Goal: Task Accomplishment & Management: Manage account settings

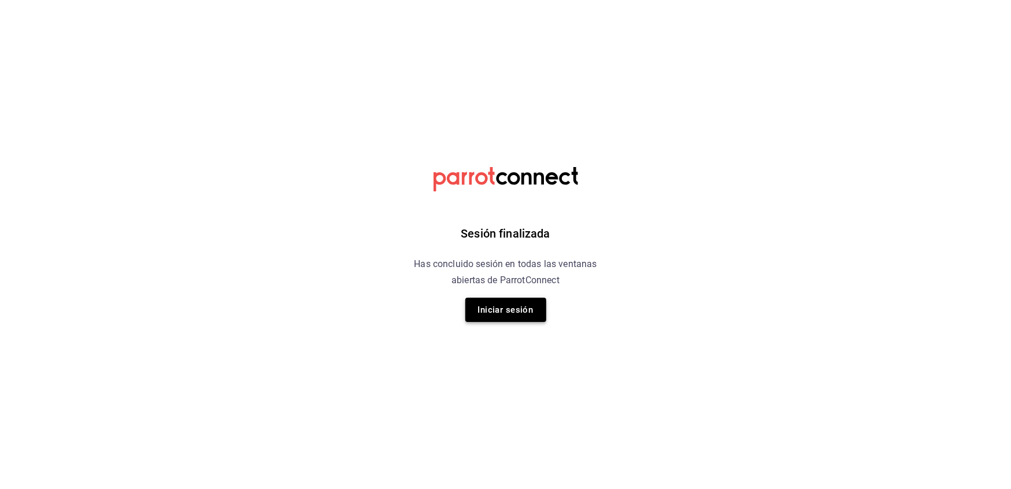
click at [491, 315] on button "Iniciar sesión" at bounding box center [505, 310] width 81 height 24
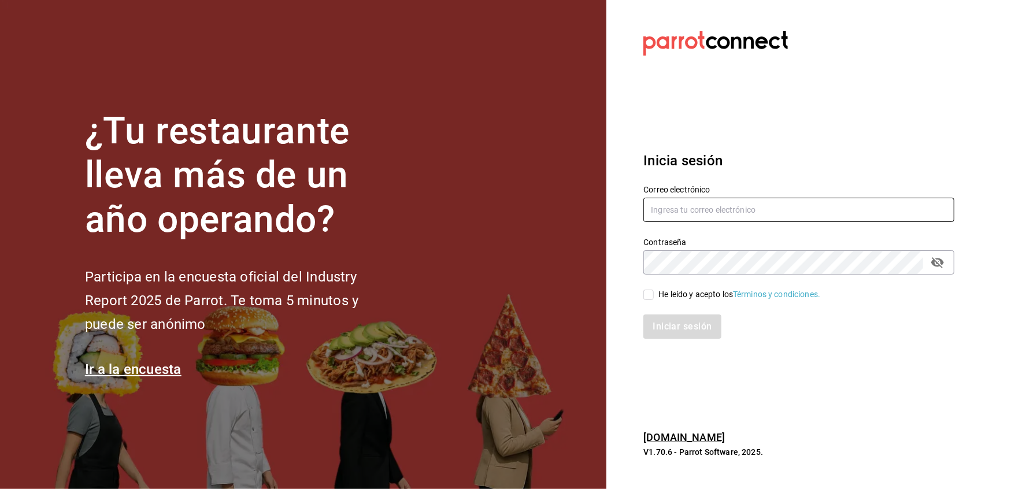
type input "multiuser@peace.com"
click at [656, 289] on span "He leído y acepto los Términos y condiciones." at bounding box center [736, 294] width 166 height 12
click at [653, 289] on input "He leído y acepto los Términos y condiciones." at bounding box center [648, 294] width 10 height 10
checkbox input "true"
click at [666, 322] on button "Iniciar sesión" at bounding box center [682, 326] width 79 height 24
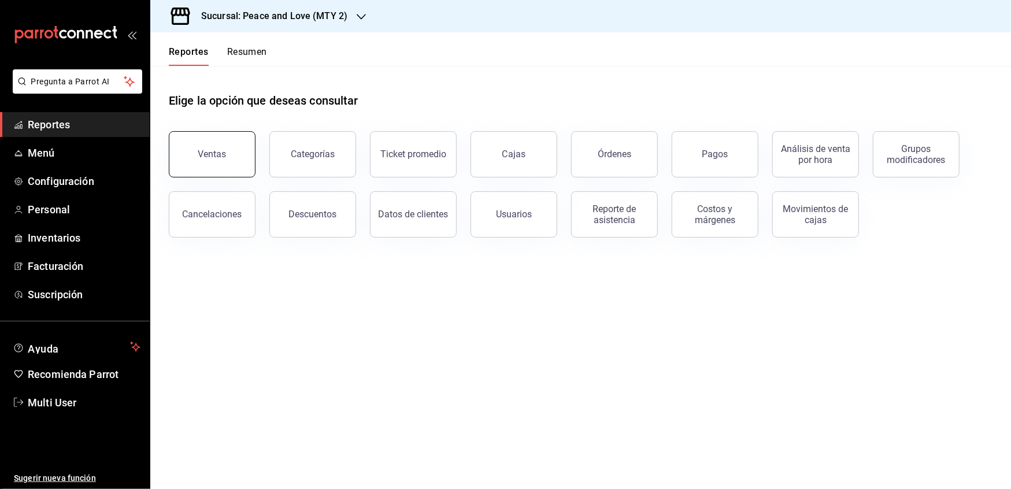
click at [226, 162] on button "Ventas" at bounding box center [212, 154] width 87 height 46
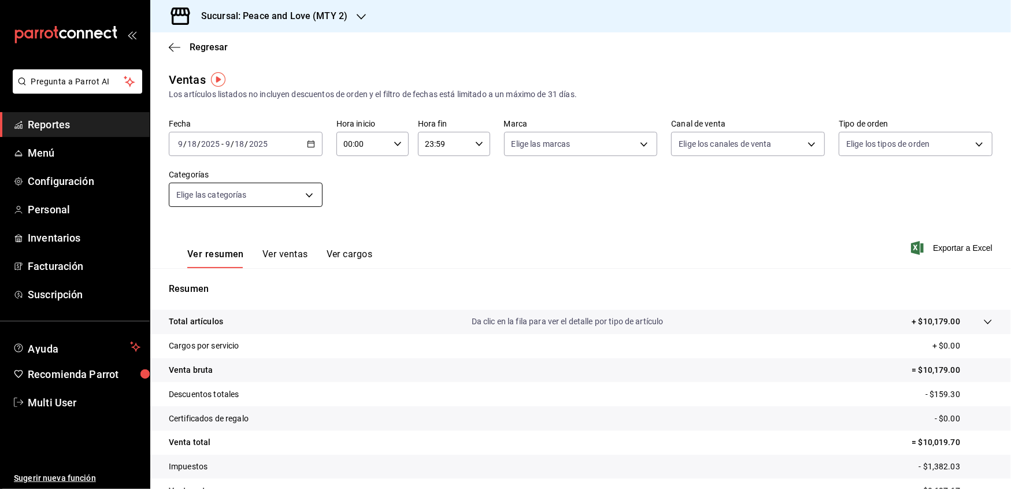
click at [308, 199] on body "Pregunta a Parrot AI Reportes Menú Configuración Personal Inventarios Facturaci…" at bounding box center [505, 244] width 1011 height 489
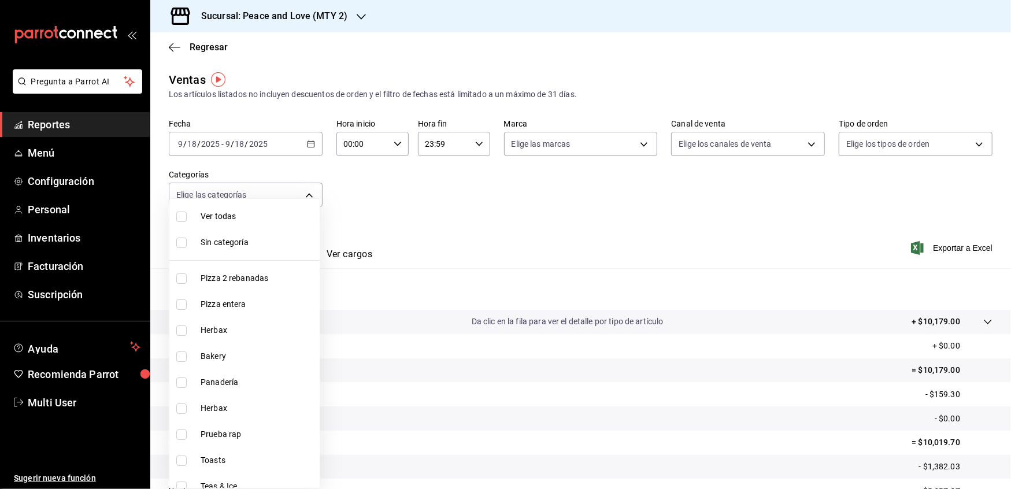
click at [190, 352] on label at bounding box center [183, 356] width 15 height 10
click at [187, 352] on input "checkbox" at bounding box center [181, 356] width 10 height 10
click at [185, 354] on input "checkbox" at bounding box center [181, 356] width 10 height 10
checkbox input "true"
type input "be3bfbec-8324-4c8d-9177-fd11db2b4b83"
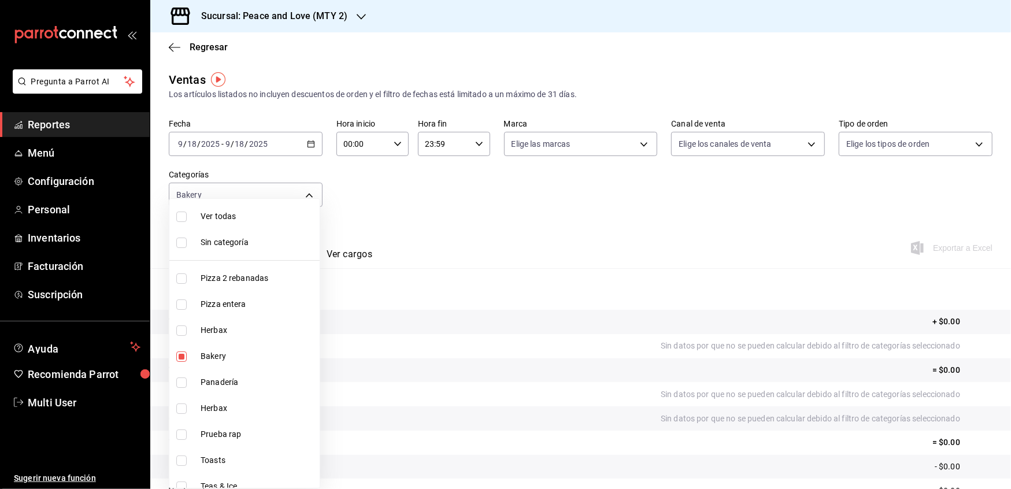
click at [481, 206] on div at bounding box center [505, 244] width 1011 height 489
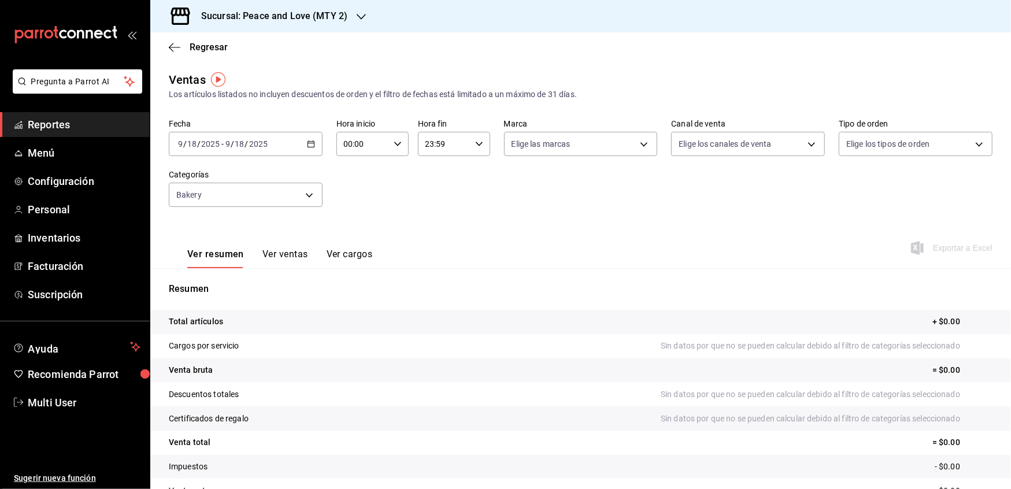
click at [313, 140] on div "2025-09-18 9 / 18 / 2025 - 2025-09-18 9 / 18 / 2025" at bounding box center [246, 144] width 154 height 24
click at [211, 280] on span "Rango de fechas" at bounding box center [224, 283] width 90 height 12
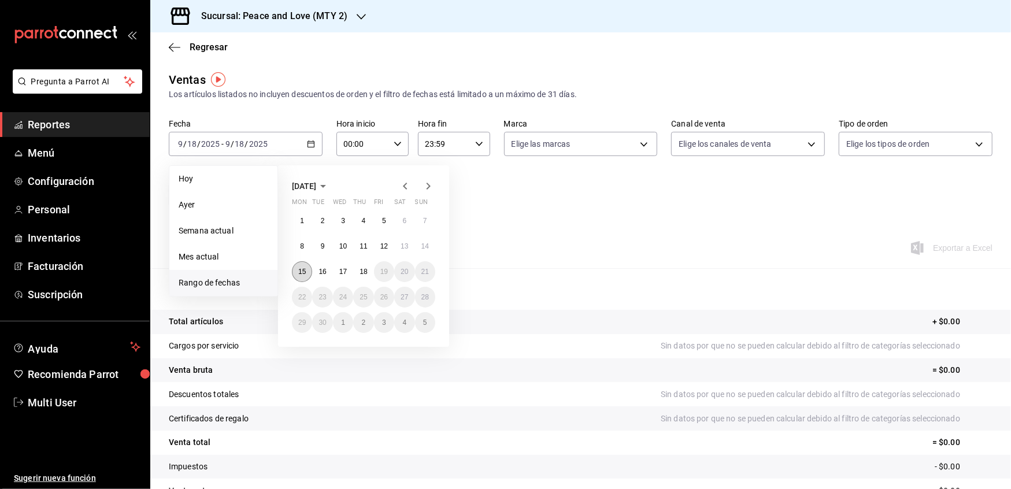
click at [299, 269] on abbr "15" at bounding box center [302, 272] width 8 height 8
click at [372, 273] on button "18" at bounding box center [363, 271] width 20 height 21
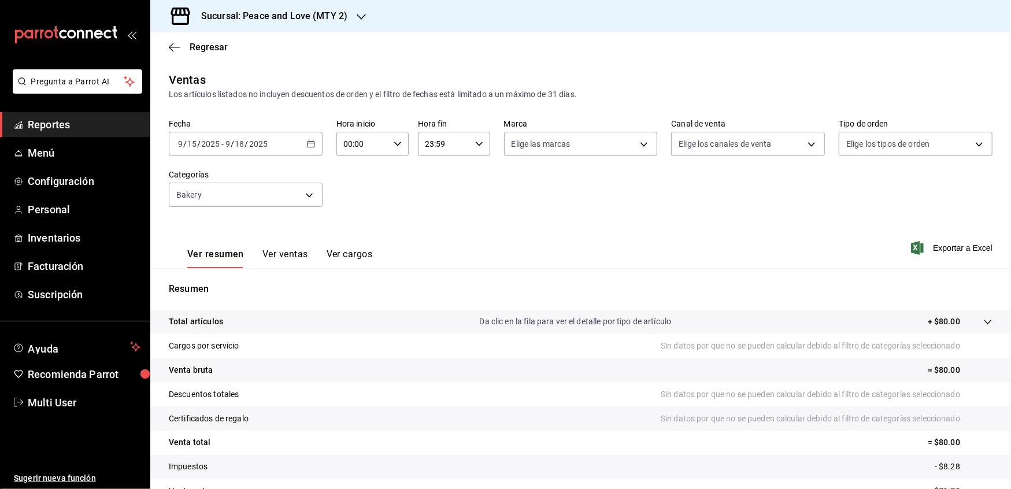
scroll to position [65, 0]
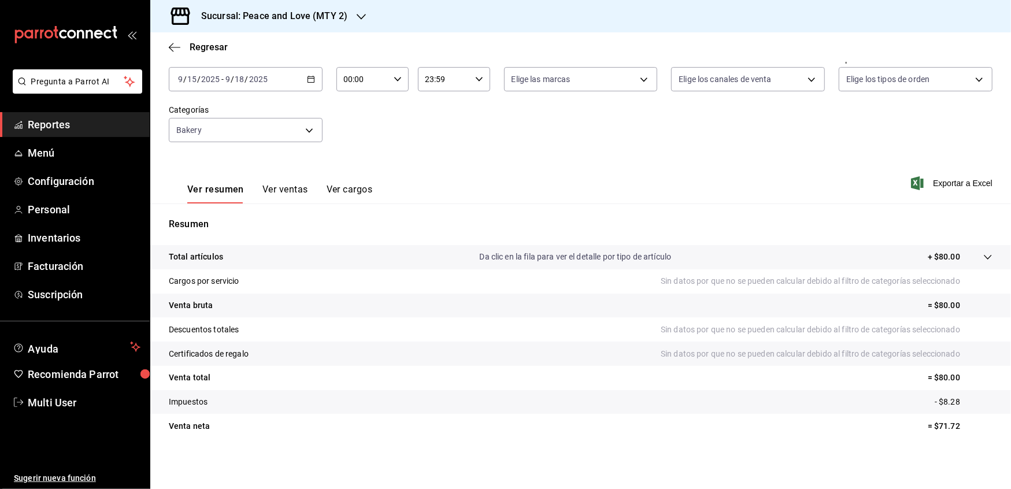
click at [289, 188] on button "Ver ventas" at bounding box center [285, 194] width 46 height 20
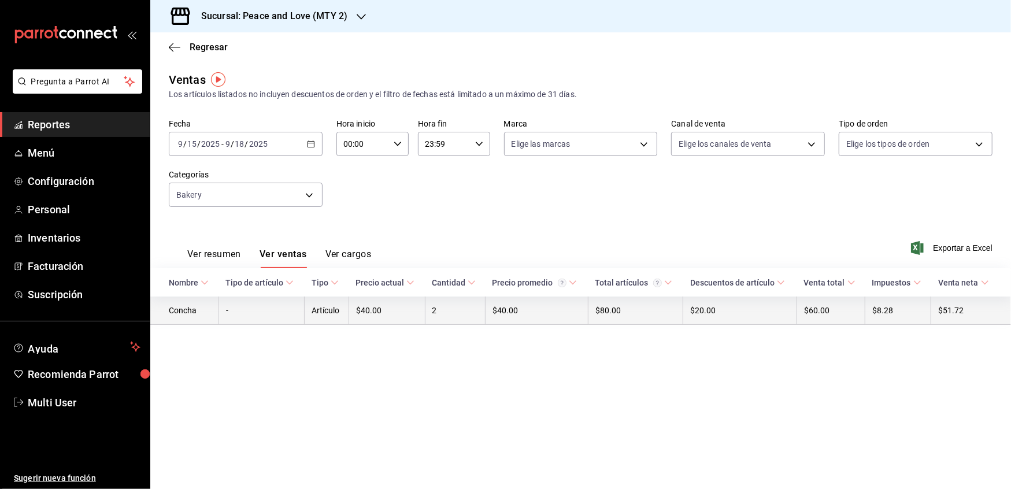
click at [246, 311] on td "-" at bounding box center [261, 310] width 86 height 28
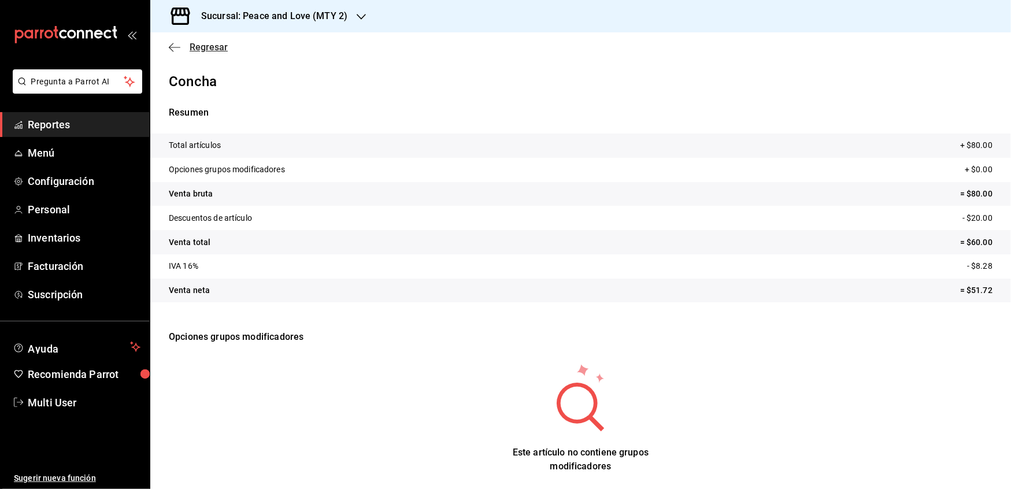
click at [169, 50] on icon "button" at bounding box center [175, 47] width 12 height 10
click at [176, 47] on icon "button" at bounding box center [175, 47] width 12 height 1
click at [171, 47] on icon "button" at bounding box center [175, 47] width 12 height 1
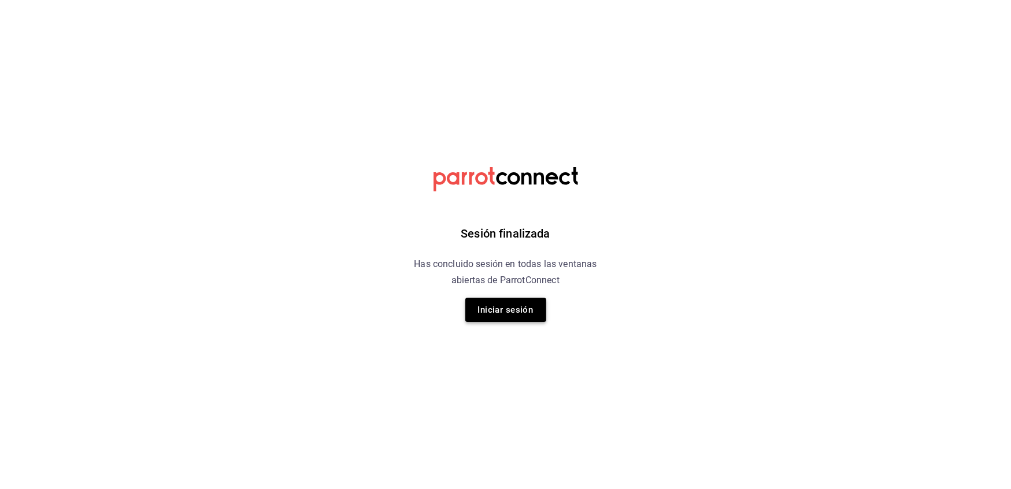
click at [507, 321] on button "Iniciar sesión" at bounding box center [505, 310] width 81 height 24
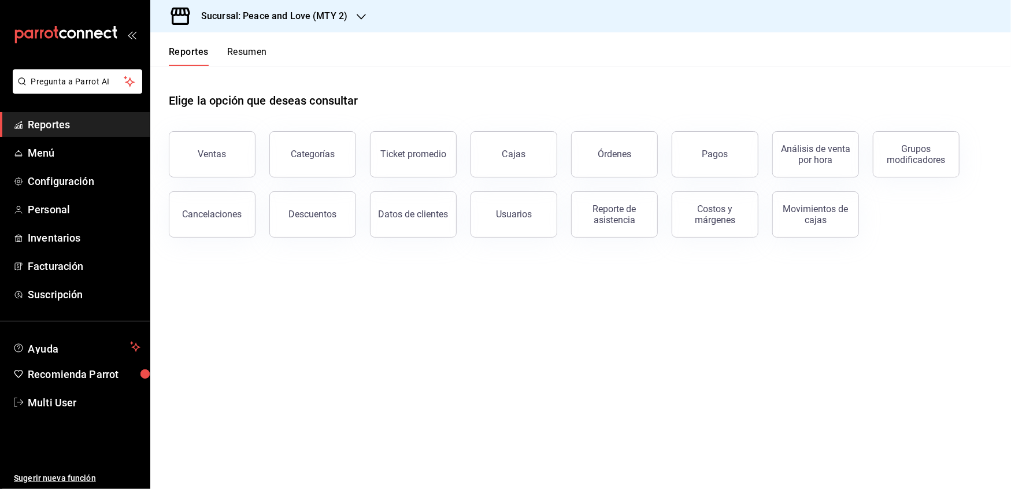
click at [354, 12] on div "Sucursal: Peace and Love (MTY 2)" at bounding box center [264, 16] width 211 height 32
click at [231, 70] on span "Peace and Love (REGIA)" at bounding box center [203, 76] width 89 height 12
click at [191, 159] on button "Ventas" at bounding box center [212, 154] width 87 height 46
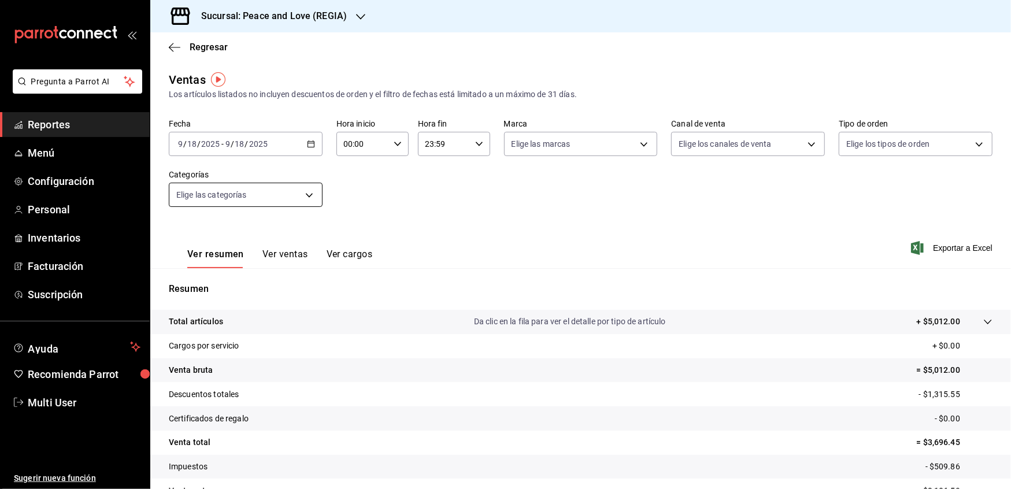
click at [303, 196] on body "Pregunta a Parrot AI Reportes Menú Configuración Personal Inventarios Facturaci…" at bounding box center [505, 244] width 1011 height 489
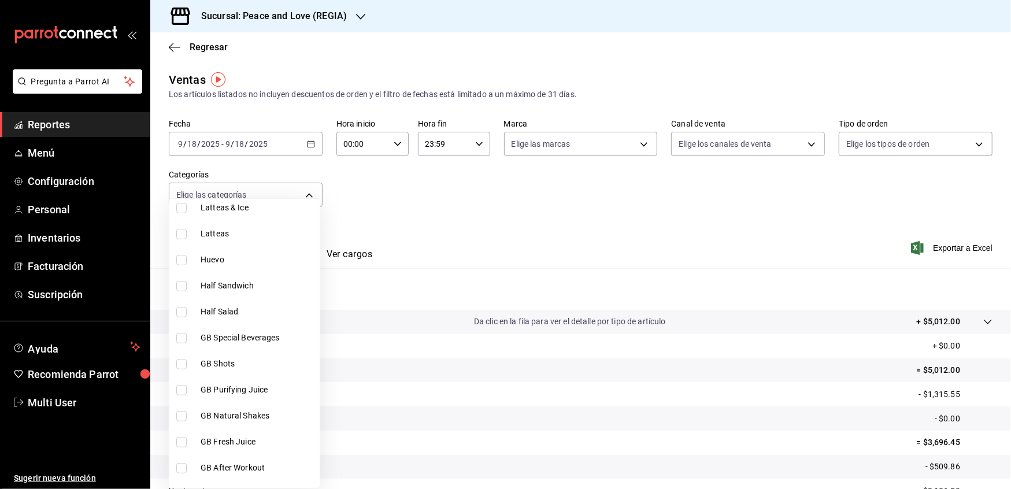
scroll to position [605, 0]
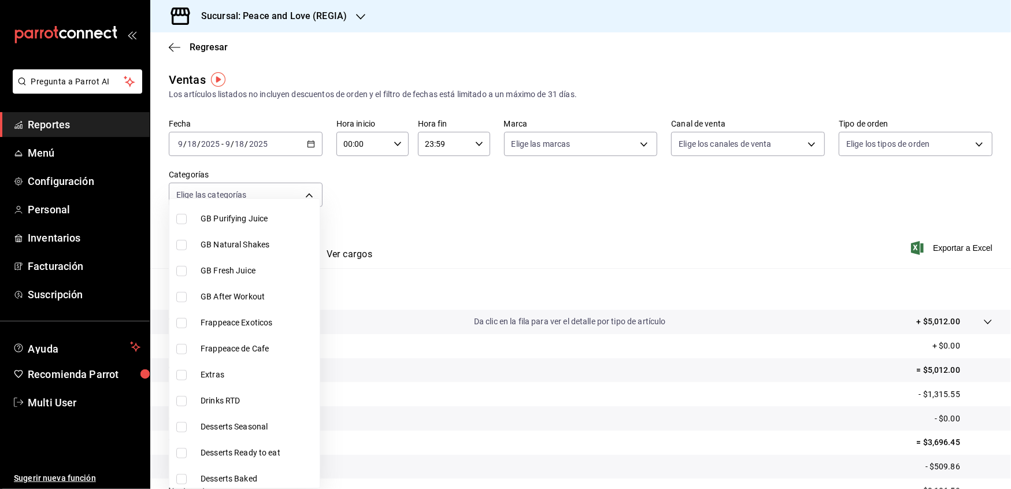
click at [177, 481] on input "checkbox" at bounding box center [181, 479] width 10 height 10
checkbox input "true"
type input "f5871a4e-2ff3-49a2-9132-acfdbd420303"
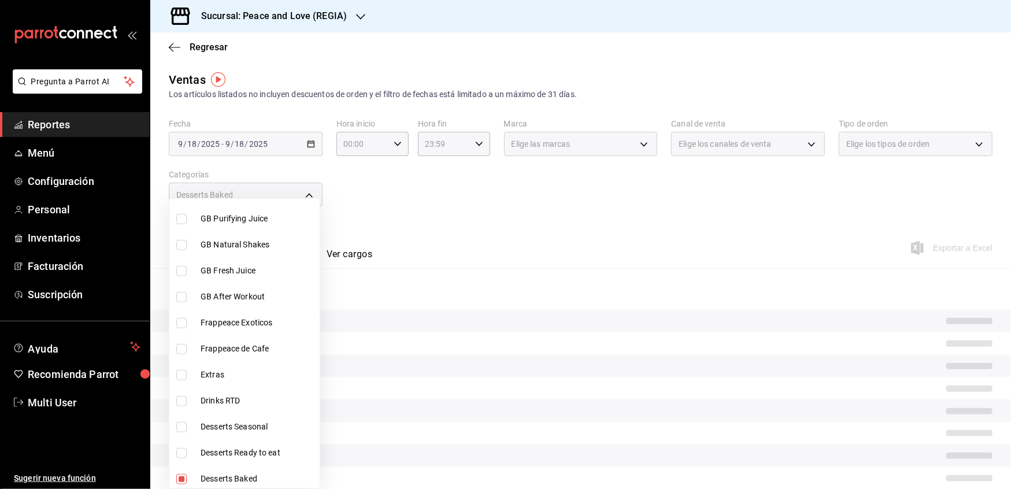
scroll to position [740, 0]
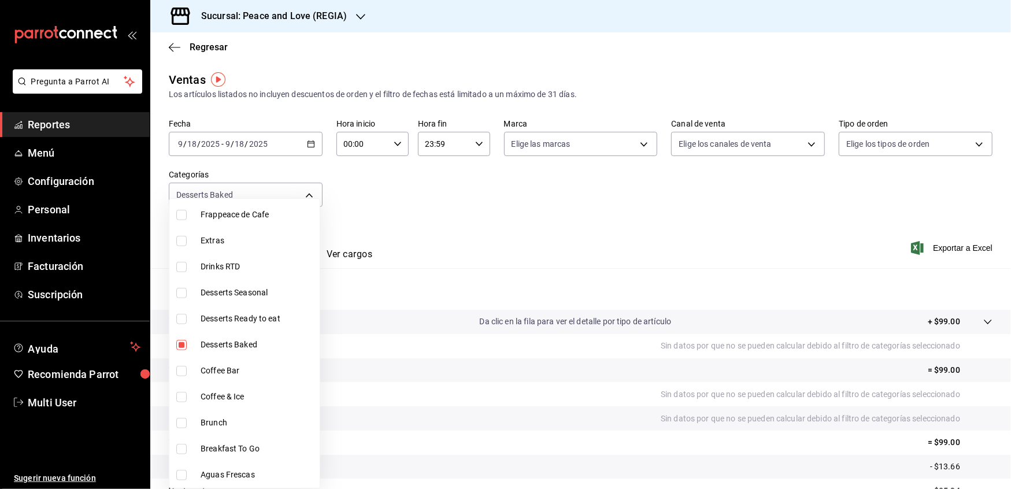
click at [419, 253] on div at bounding box center [505, 244] width 1011 height 489
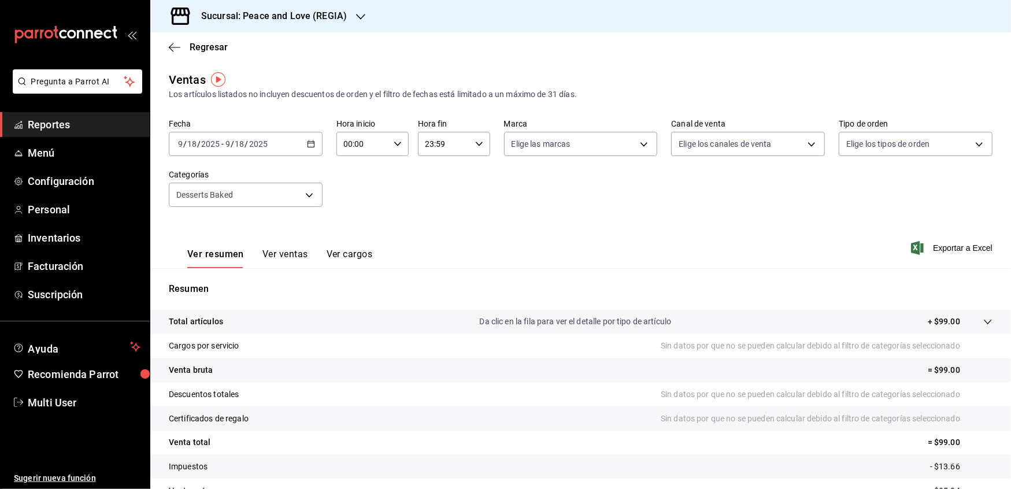
click at [307, 142] on icon "button" at bounding box center [311, 144] width 8 height 8
click at [208, 283] on span "Rango de fechas" at bounding box center [224, 283] width 90 height 12
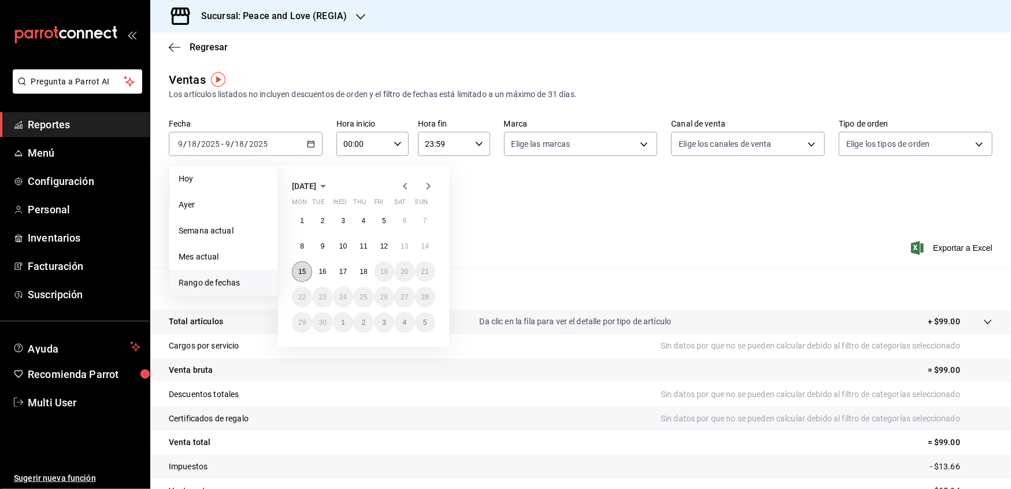
click at [299, 268] on abbr "15" at bounding box center [302, 272] width 8 height 8
click at [363, 263] on button "18" at bounding box center [363, 271] width 20 height 21
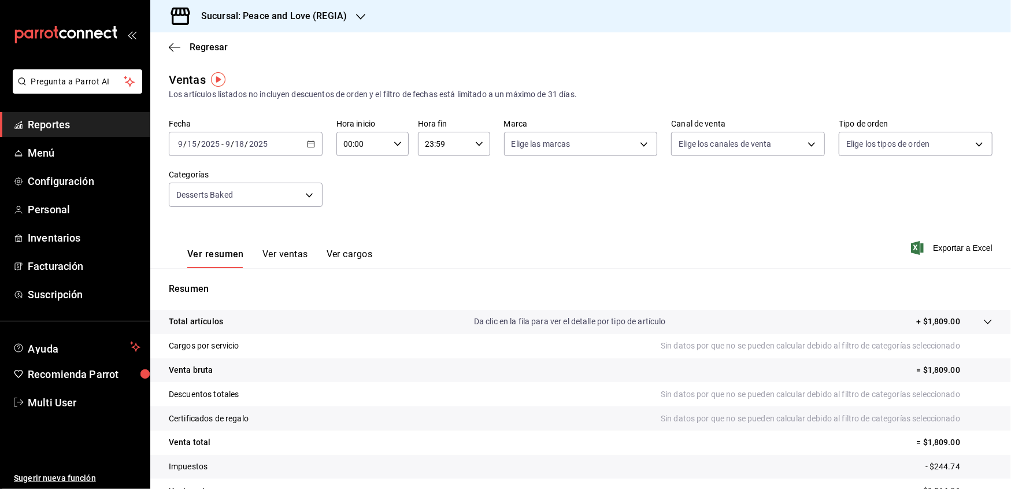
click at [277, 258] on button "Ver ventas" at bounding box center [285, 258] width 46 height 20
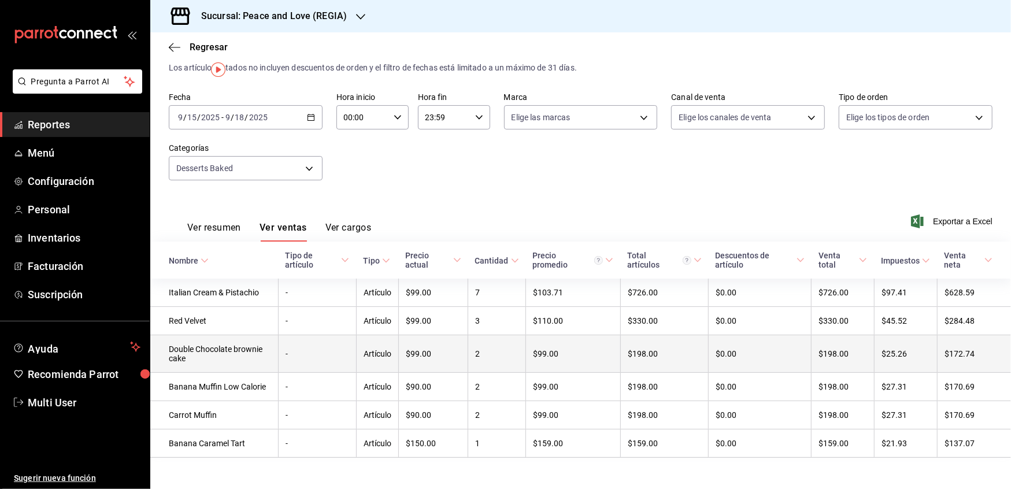
scroll to position [40, 0]
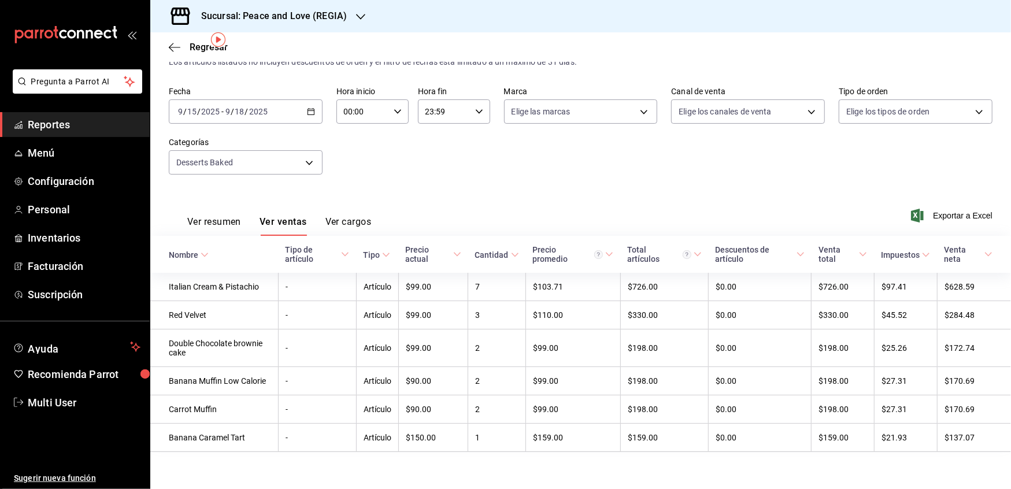
click at [311, 109] on \(Stroke\) "button" at bounding box center [310, 112] width 7 height 6
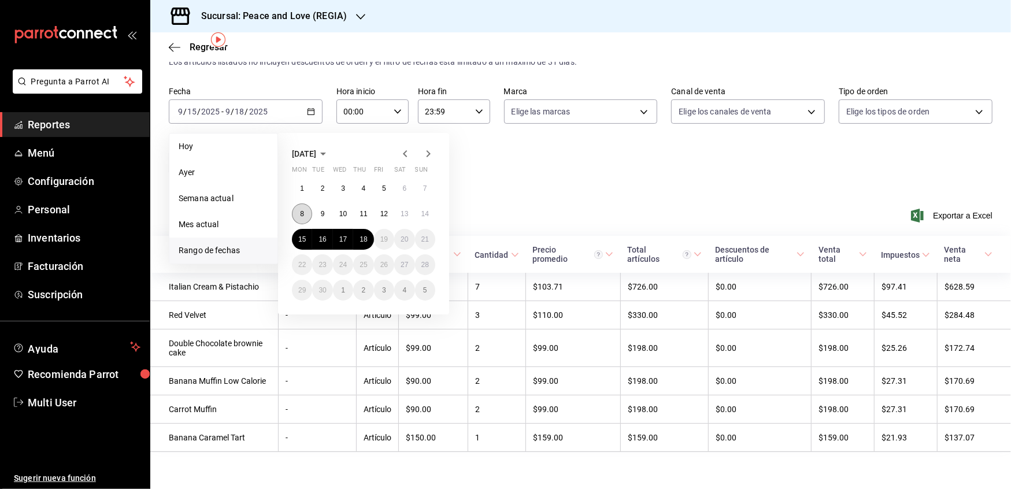
click at [302, 210] on abbr "8" at bounding box center [302, 214] width 4 height 8
click at [426, 210] on abbr "14" at bounding box center [425, 214] width 8 height 8
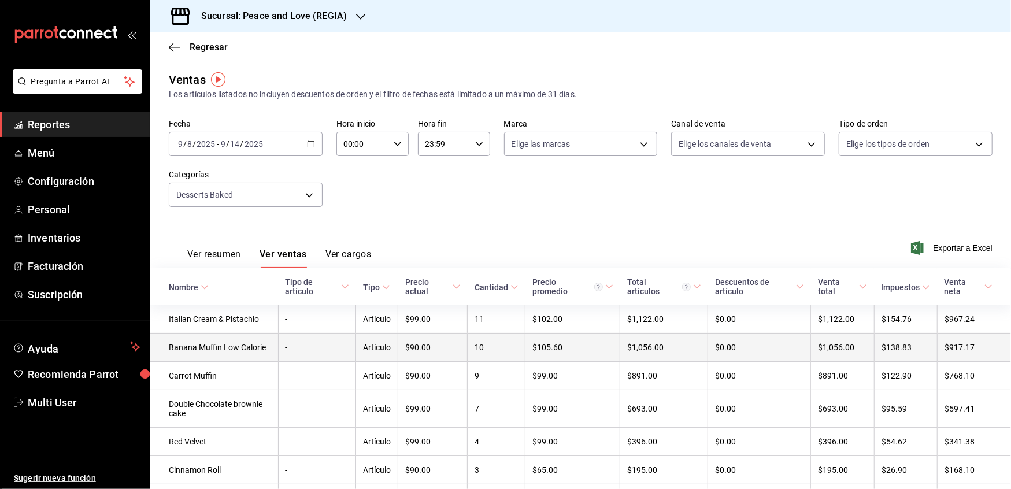
scroll to position [69, 0]
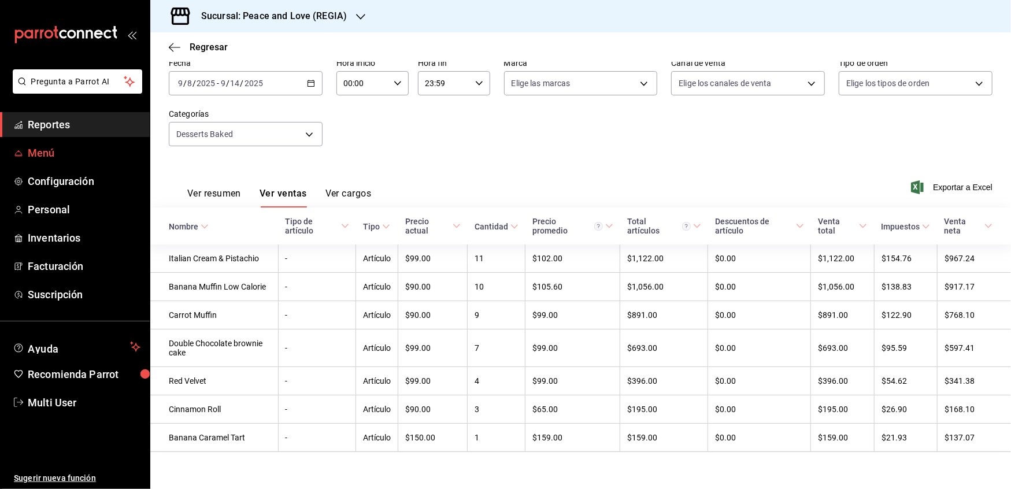
click at [45, 148] on span "Menú" at bounding box center [84, 153] width 113 height 16
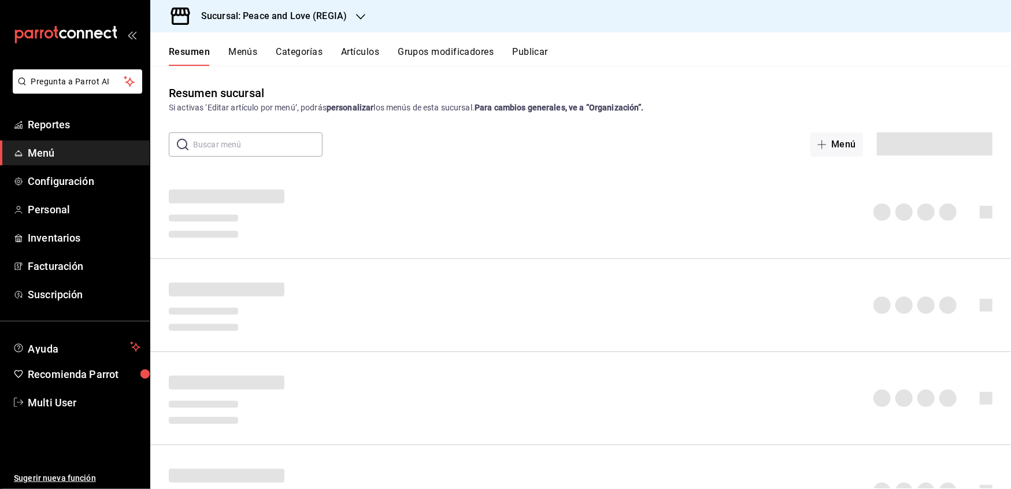
click at [333, 14] on h3 "Sucursal: Peace and Love (REGIA)" at bounding box center [269, 16] width 155 height 14
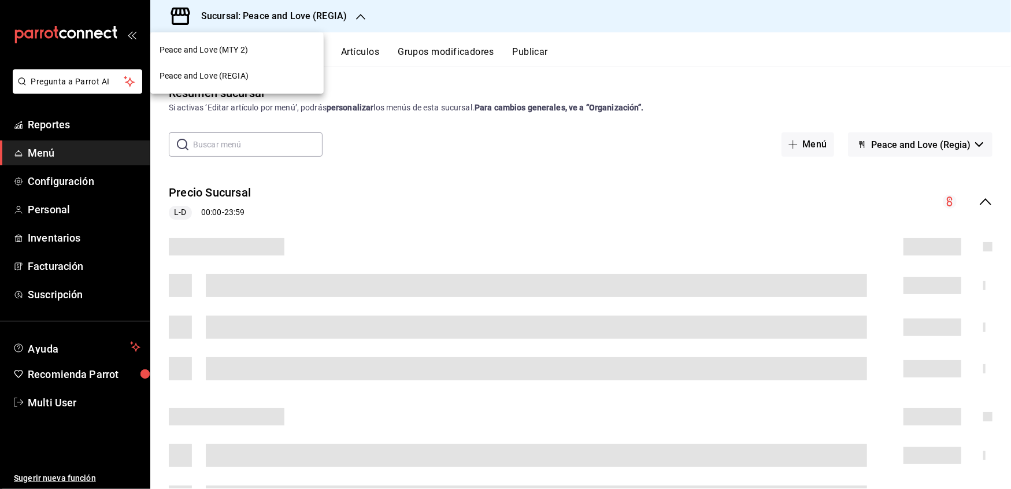
click at [246, 68] on div "Peace and Love (REGIA)" at bounding box center [236, 76] width 173 height 26
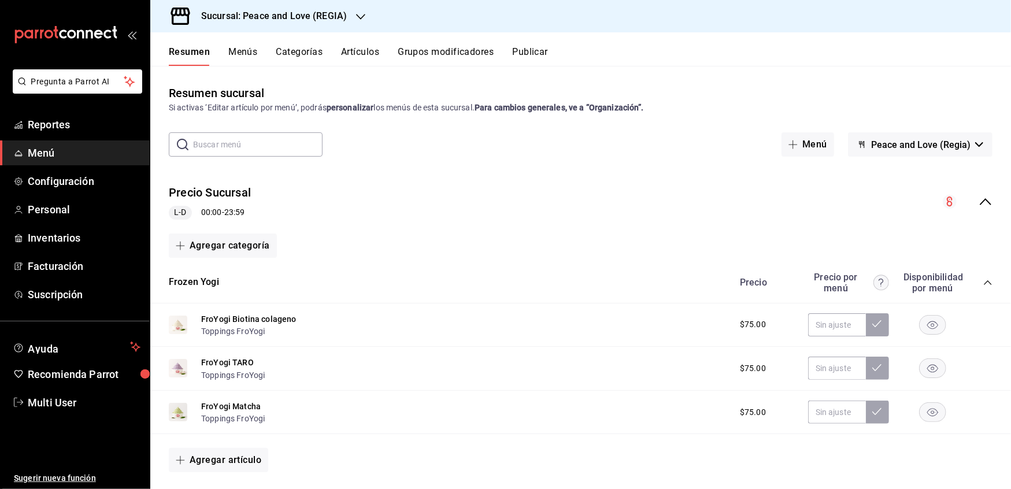
click at [356, 17] on icon "button" at bounding box center [360, 16] width 9 height 9
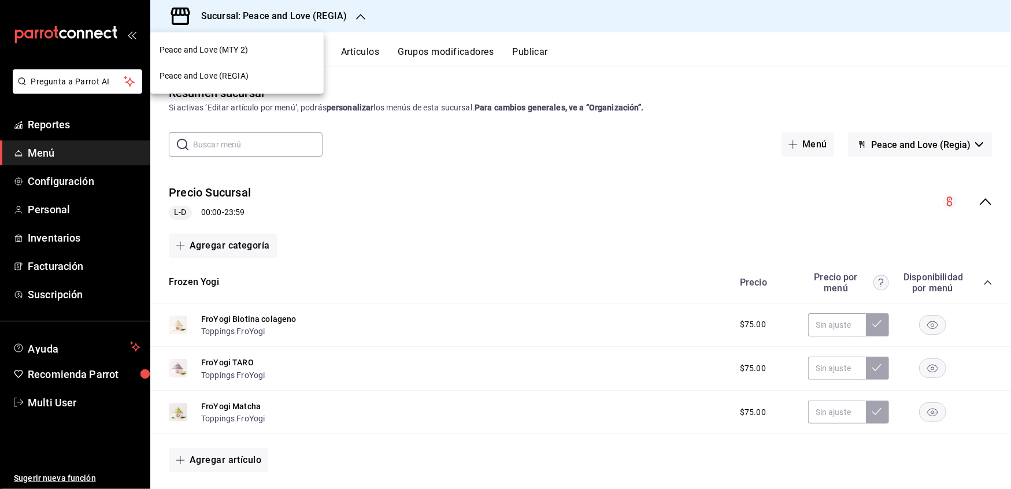
click at [257, 52] on div "Peace and Love (MTY 2)" at bounding box center [236, 50] width 155 height 12
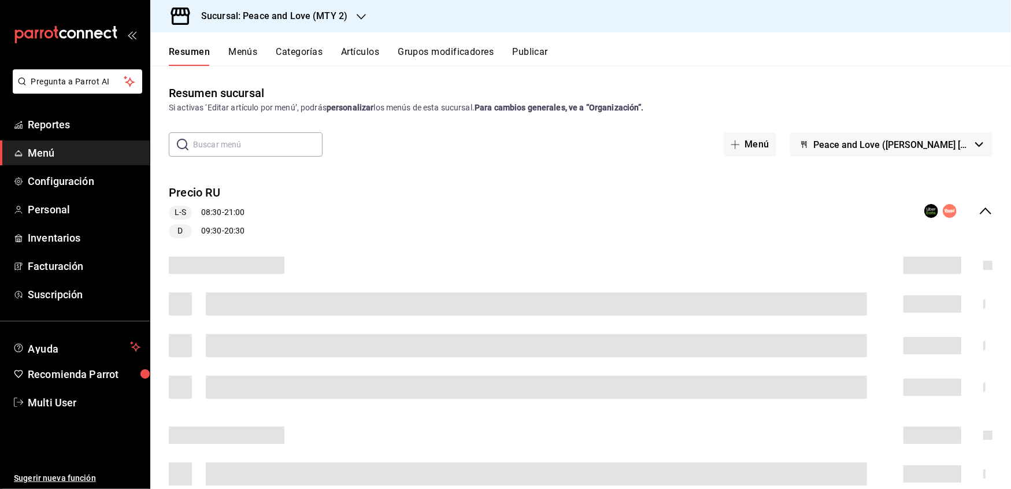
click at [978, 214] on icon "collapse-menu-row" at bounding box center [985, 211] width 14 height 14
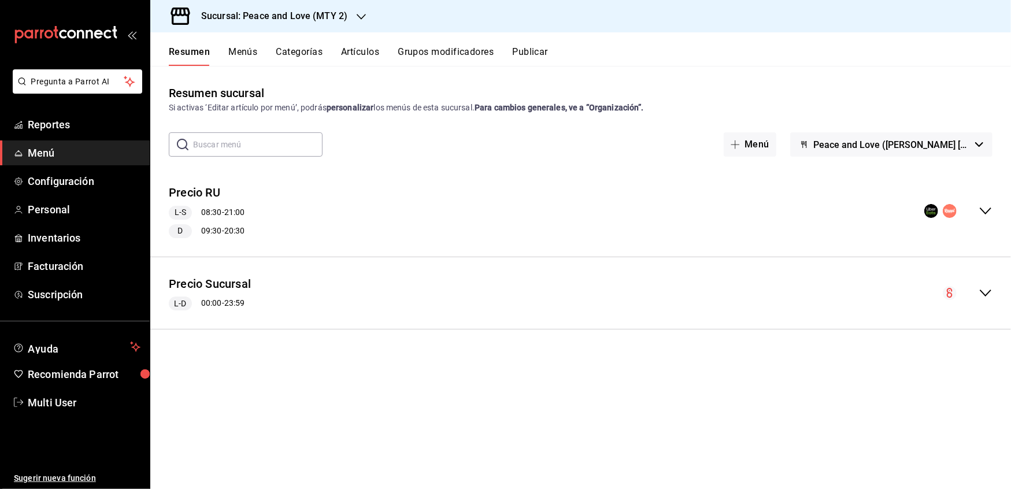
click at [989, 292] on icon "collapse-menu-row" at bounding box center [985, 293] width 14 height 14
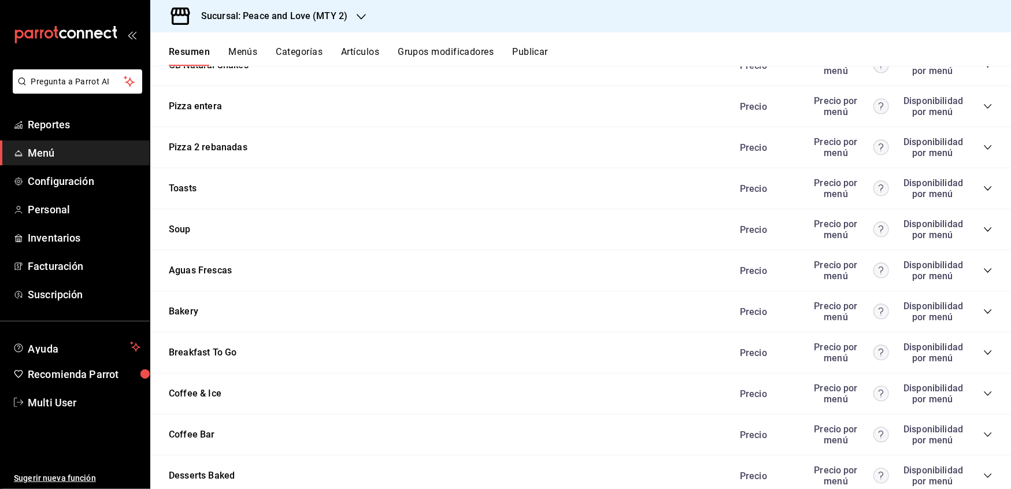
scroll to position [1447, 0]
click at [972, 300] on div "Precio Precio por menú Disponibilidad por menú" at bounding box center [860, 311] width 264 height 22
click at [983, 309] on icon "collapse-category-row" at bounding box center [987, 311] width 8 height 5
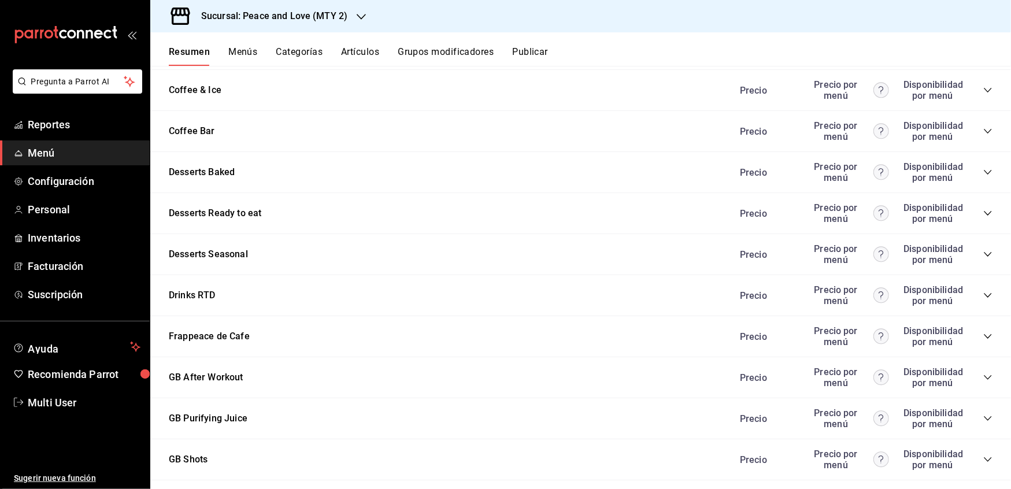
scroll to position [1974, 0]
click at [983, 169] on icon "collapse-category-row" at bounding box center [987, 170] width 9 height 9
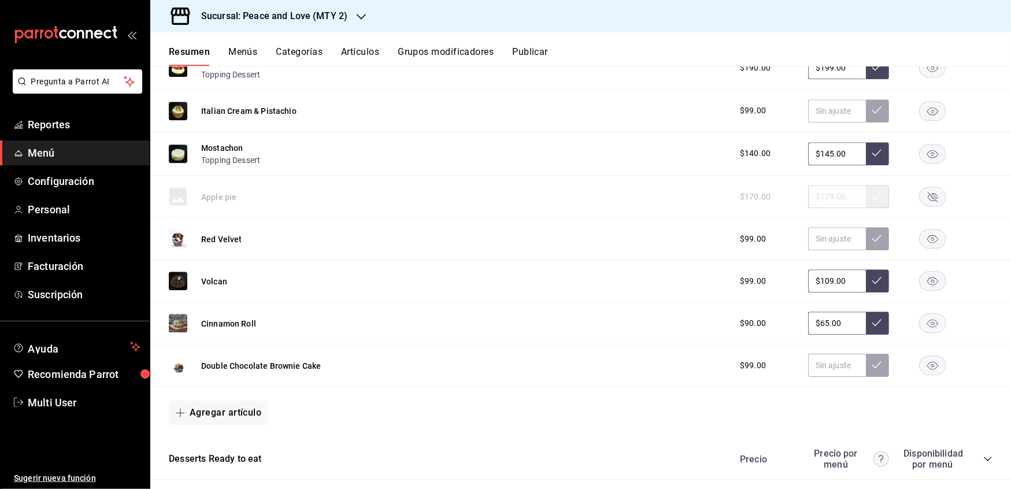
scroll to position [2373, 0]
